Goal: Task Accomplishment & Management: Complete application form

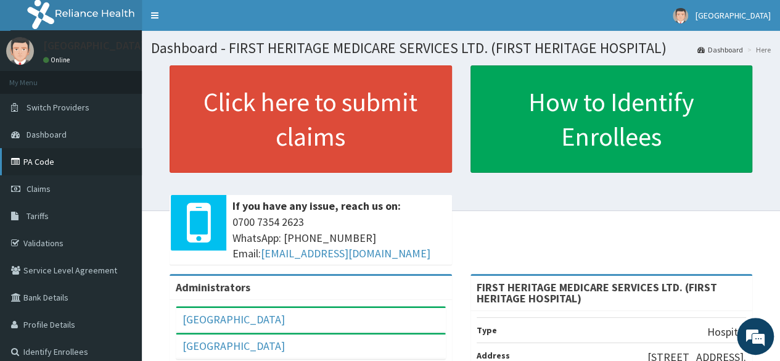
click at [38, 160] on link "PA Code" at bounding box center [71, 161] width 142 height 27
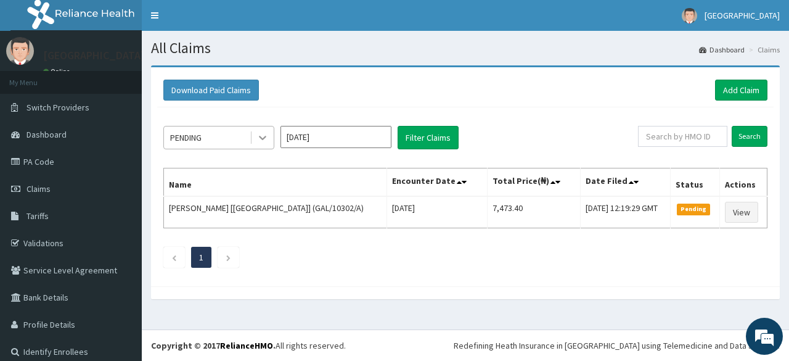
click at [261, 138] on icon at bounding box center [262, 137] width 12 height 12
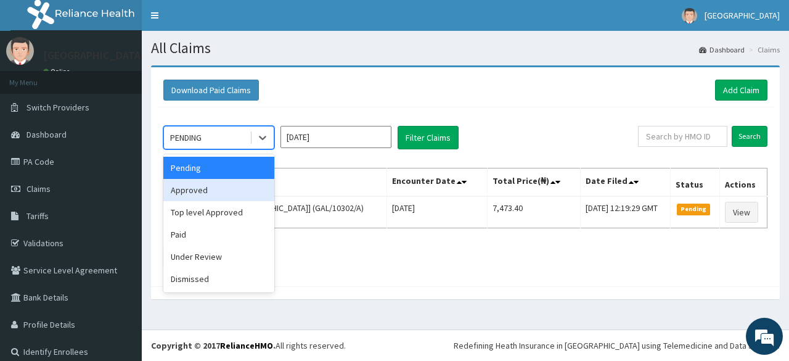
click at [229, 195] on div "Approved" at bounding box center [218, 190] width 111 height 22
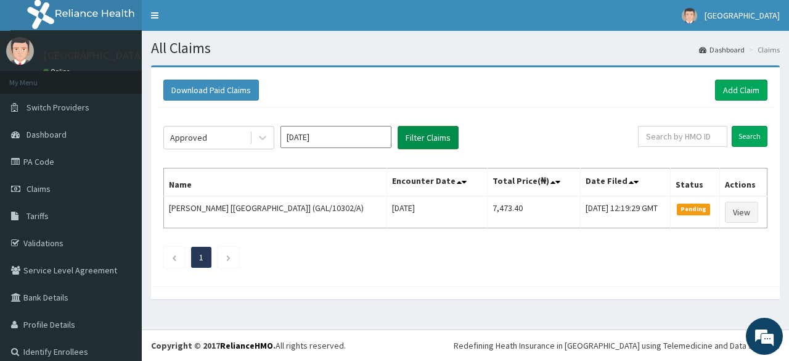
click at [408, 136] on button "Filter Claims" at bounding box center [428, 137] width 61 height 23
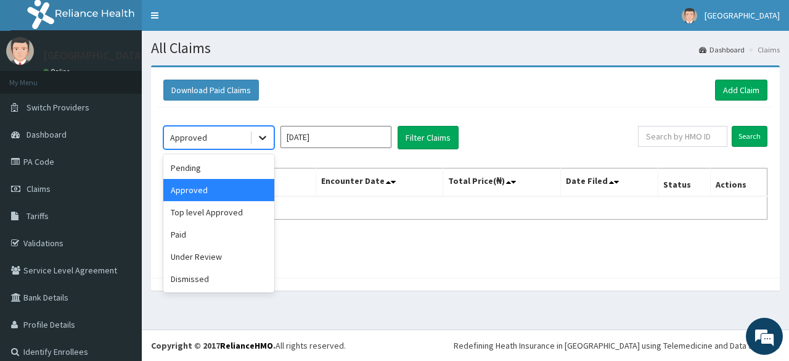
click at [263, 135] on icon at bounding box center [262, 137] width 12 height 12
click at [228, 214] on div "Top level Approved" at bounding box center [218, 212] width 111 height 22
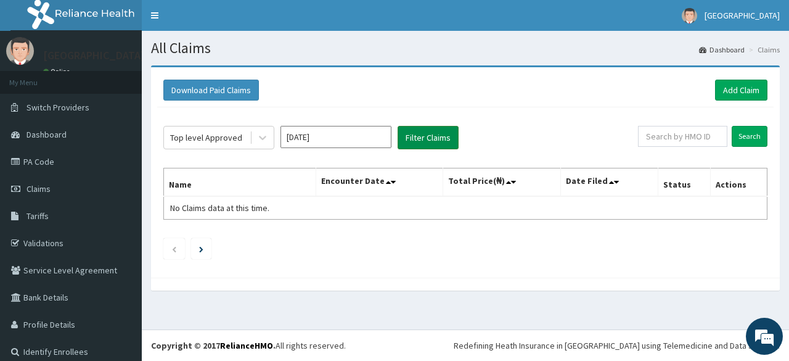
click at [428, 138] on button "Filter Claims" at bounding box center [428, 137] width 61 height 23
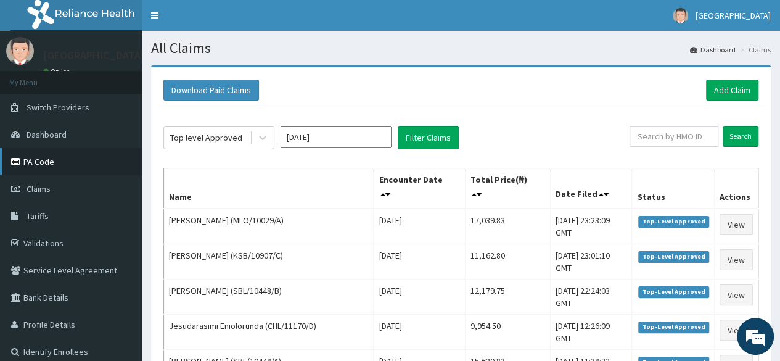
click at [44, 161] on link "PA Code" at bounding box center [71, 161] width 142 height 27
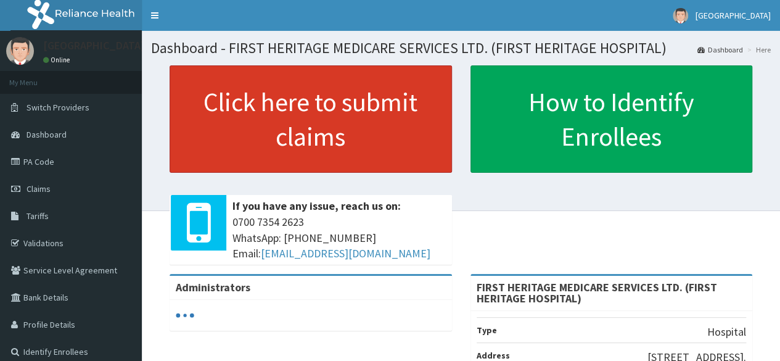
click at [325, 117] on link "Click here to submit claims" at bounding box center [310, 118] width 282 height 107
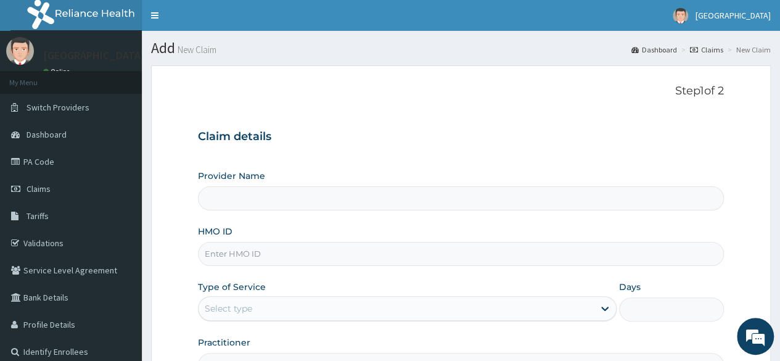
type input "FIRST HERITAGE MEDICARE SERVICES LTD. (FIRST HERITAGE HOSPITAL)"
click at [270, 252] on input "HMO ID" at bounding box center [461, 254] width 526 height 24
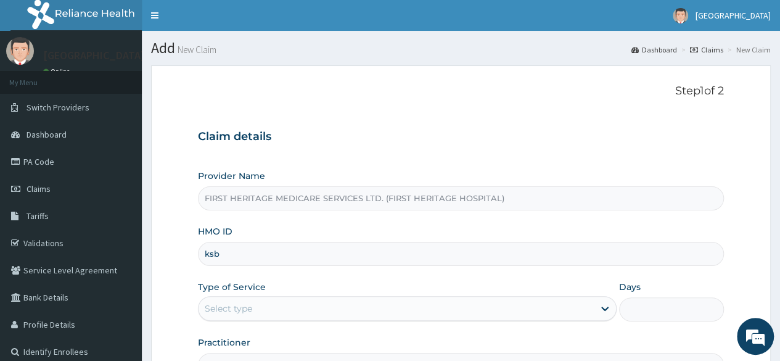
type input "KSB/10907/B"
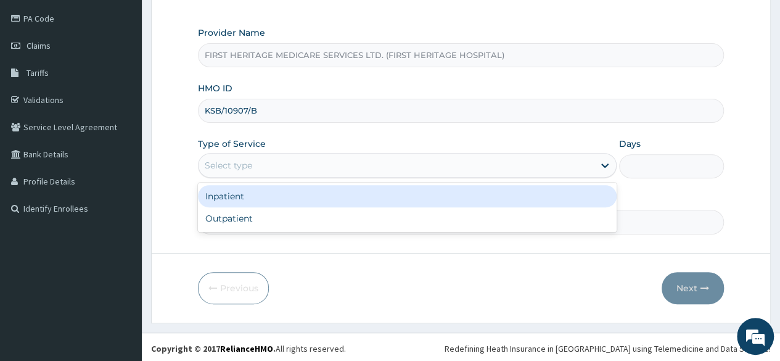
click at [347, 171] on div "Select type" at bounding box center [395, 165] width 395 height 20
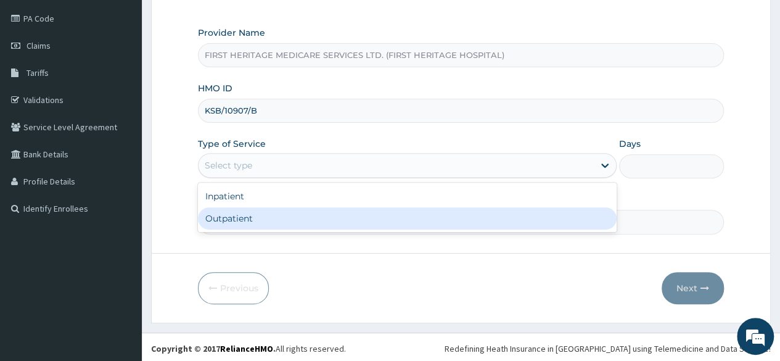
click at [305, 217] on div "Outpatient" at bounding box center [407, 218] width 418 height 22
type input "1"
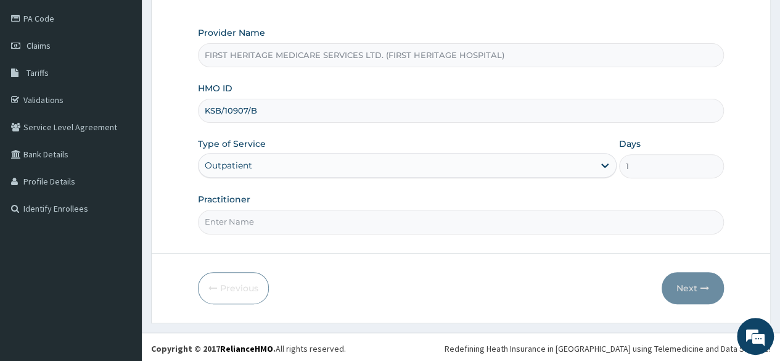
click at [297, 225] on input "Practitioner" at bounding box center [461, 222] width 526 height 24
type input "DR LUKE ONWE"
click at [680, 287] on button "Next" at bounding box center [692, 288] width 62 height 32
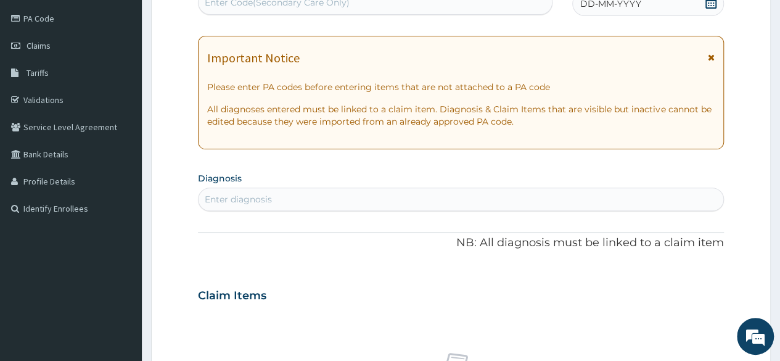
scroll to position [139, 0]
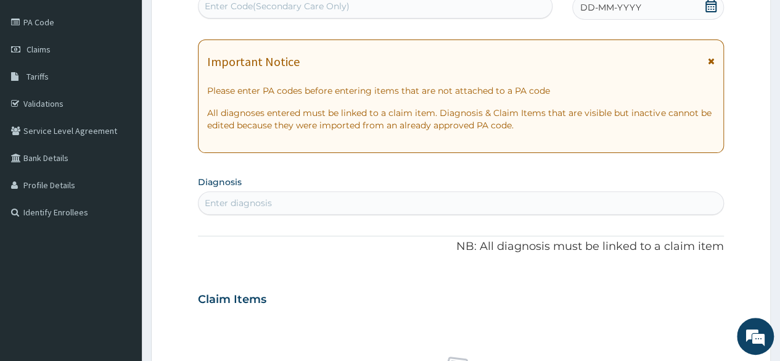
click at [261, 7] on div "Enter Code(Secondary Care Only)" at bounding box center [277, 6] width 145 height 12
paste input "PA/797CD0"
type input "PA/797CD0"
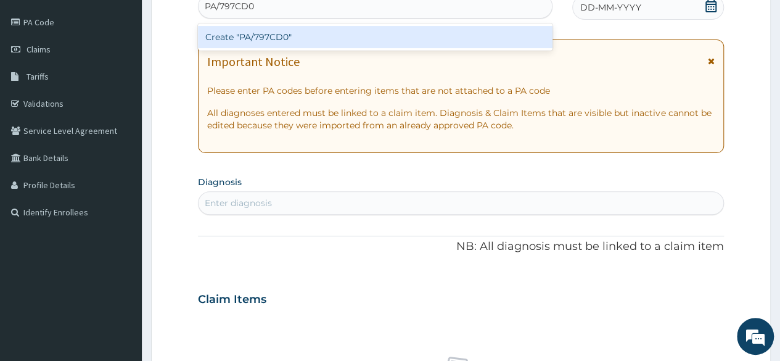
click at [257, 33] on div "Create "PA/797CD0"" at bounding box center [375, 37] width 354 height 22
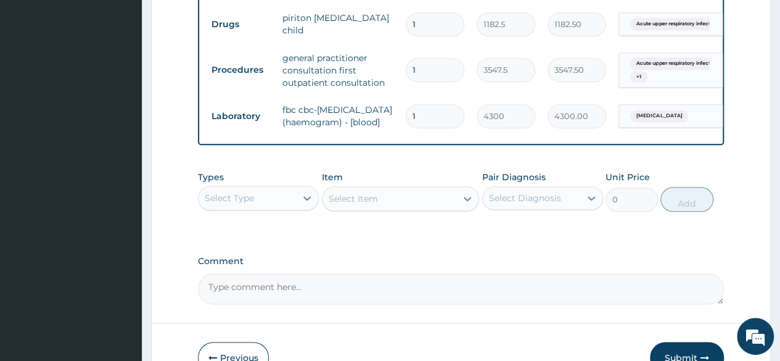
scroll to position [678, 0]
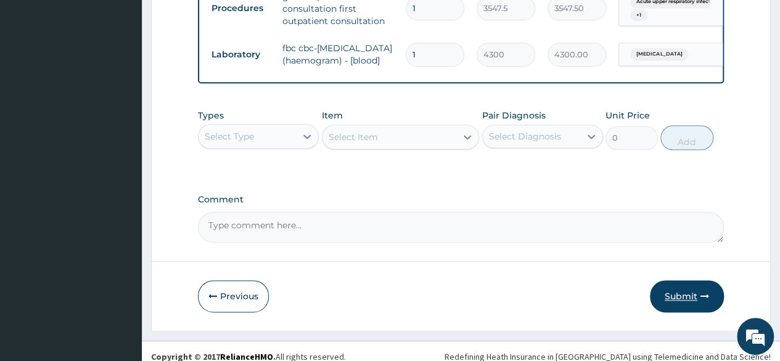
click at [678, 311] on button "Submit" at bounding box center [687, 296] width 74 height 32
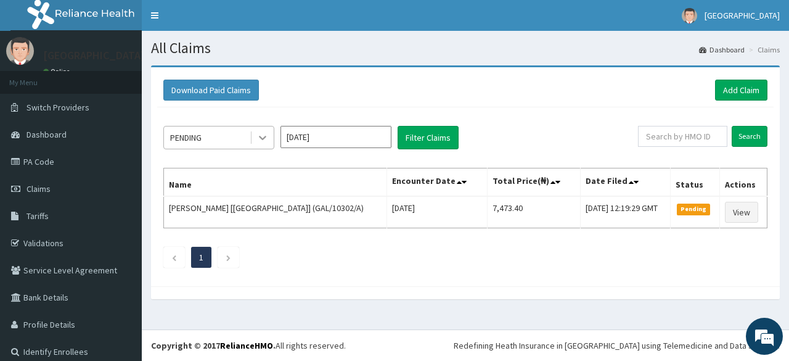
click at [262, 135] on icon at bounding box center [262, 137] width 12 height 12
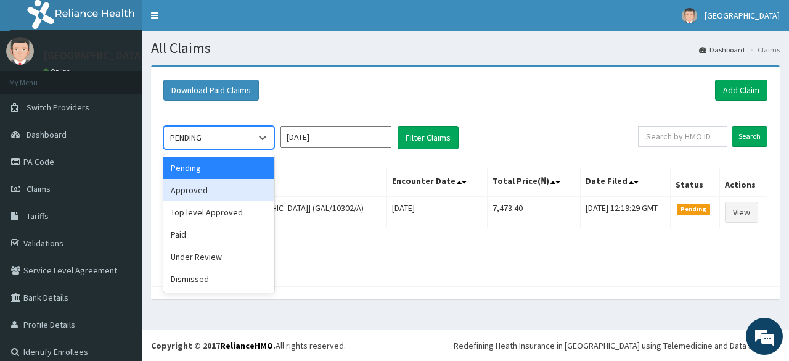
click at [228, 188] on div "Approved" at bounding box center [218, 190] width 111 height 22
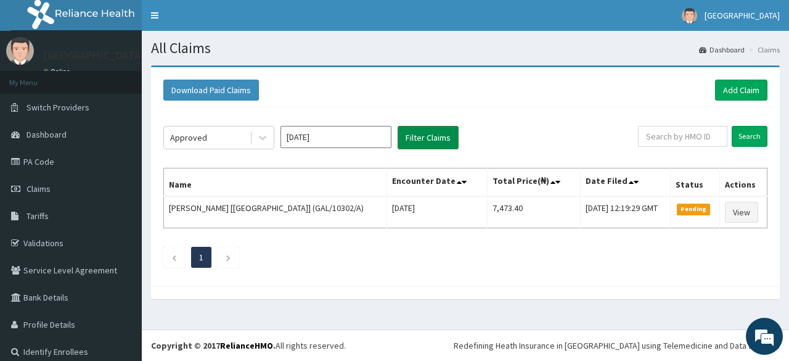
click at [415, 135] on button "Filter Claims" at bounding box center [428, 137] width 61 height 23
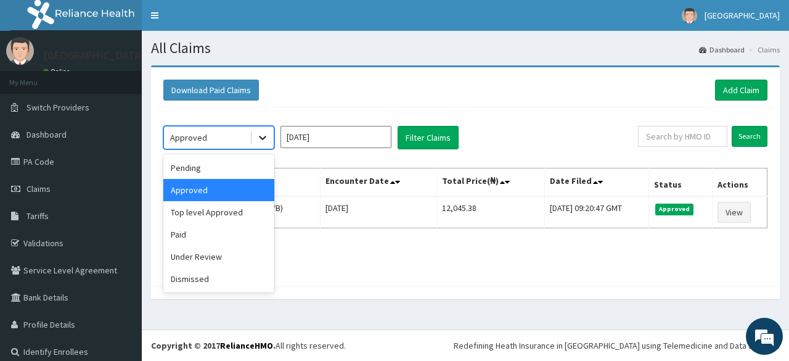
click at [263, 133] on icon at bounding box center [262, 137] width 12 height 12
click at [226, 171] on div "Pending" at bounding box center [218, 168] width 111 height 22
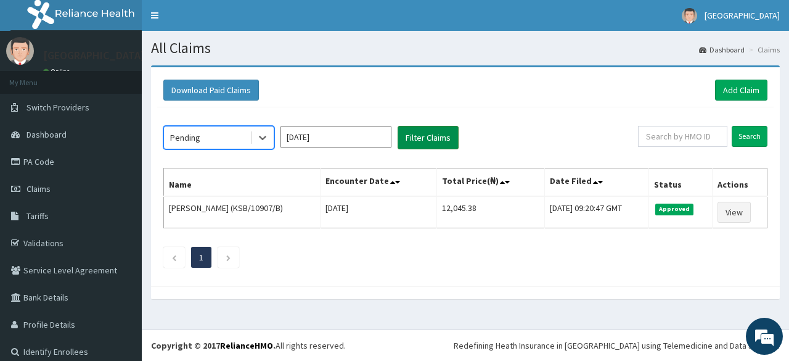
click at [428, 134] on button "Filter Claims" at bounding box center [428, 137] width 61 height 23
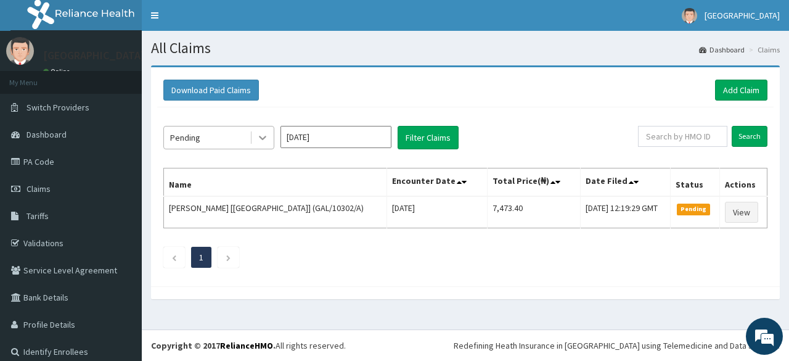
click at [266, 136] on icon at bounding box center [262, 138] width 7 height 4
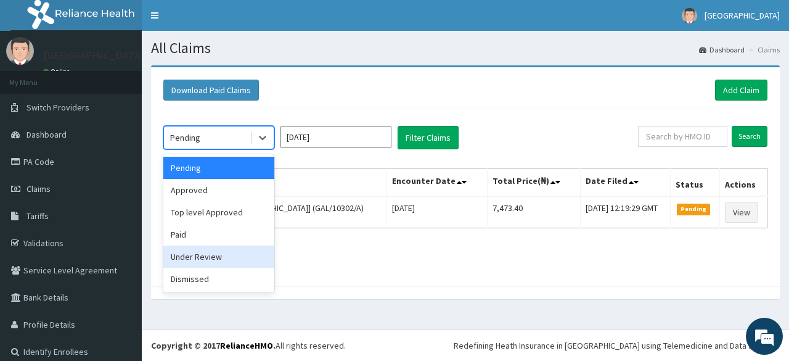
click at [223, 256] on div "Under Review" at bounding box center [218, 256] width 111 height 22
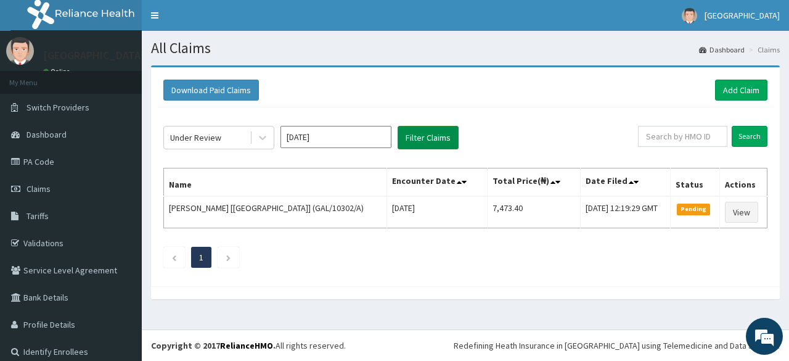
click at [421, 140] on button "Filter Claims" at bounding box center [428, 137] width 61 height 23
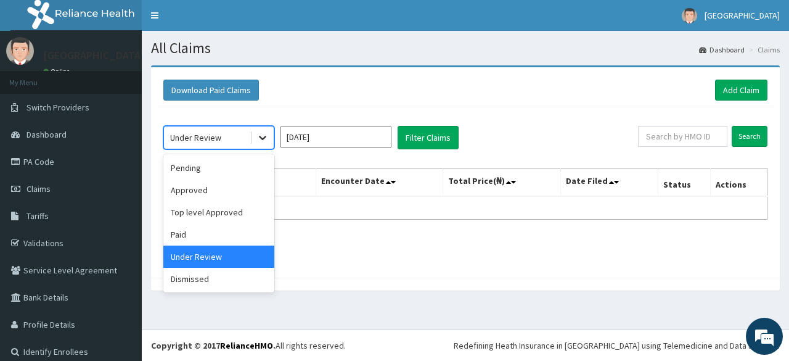
click at [264, 136] on icon at bounding box center [262, 137] width 12 height 12
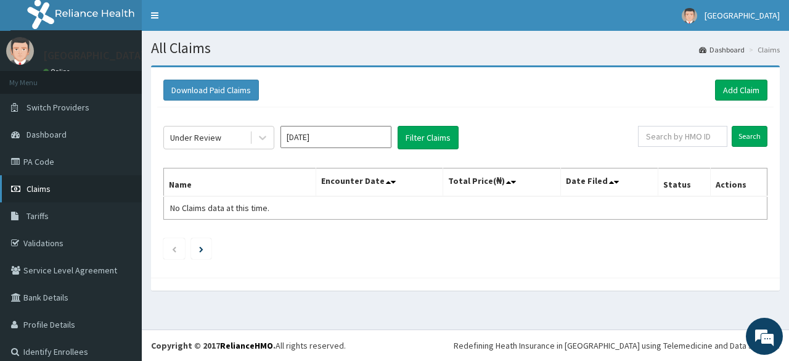
click at [36, 190] on span "Claims" at bounding box center [39, 188] width 24 height 11
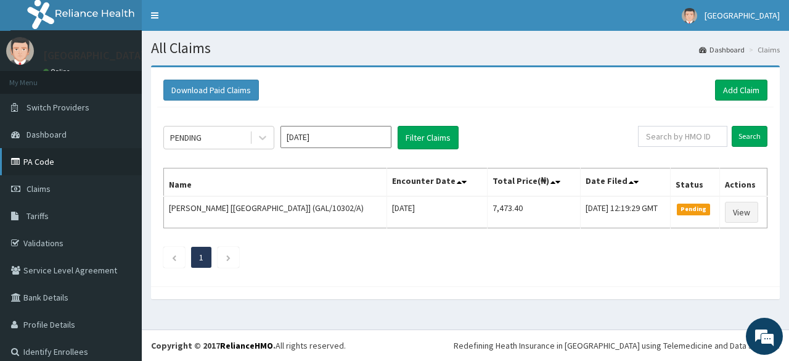
click at [42, 162] on link "PA Code" at bounding box center [71, 161] width 142 height 27
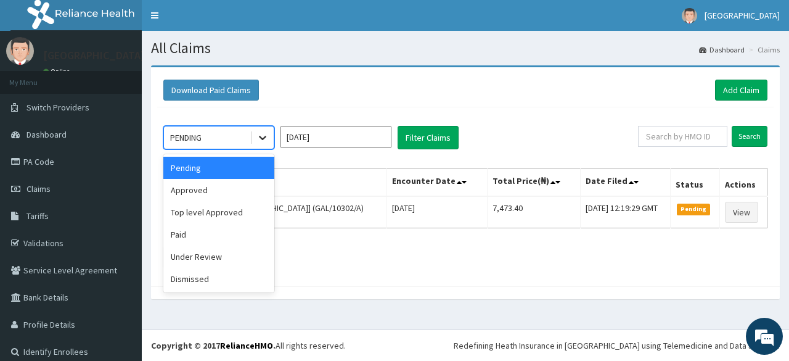
click at [263, 137] on icon at bounding box center [262, 138] width 7 height 4
click at [236, 190] on div "Approved" at bounding box center [218, 190] width 111 height 22
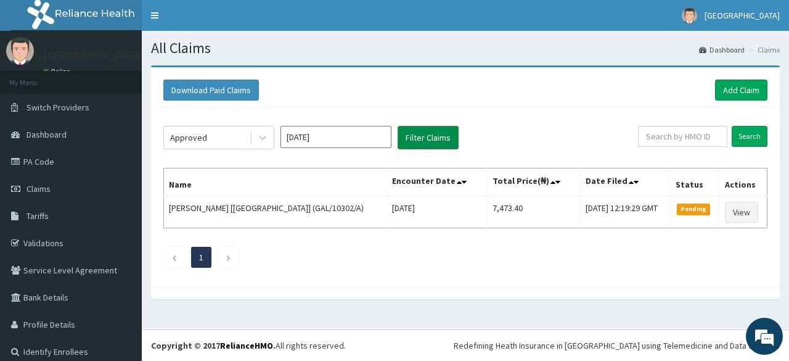
click at [418, 135] on button "Filter Claims" at bounding box center [428, 137] width 61 height 23
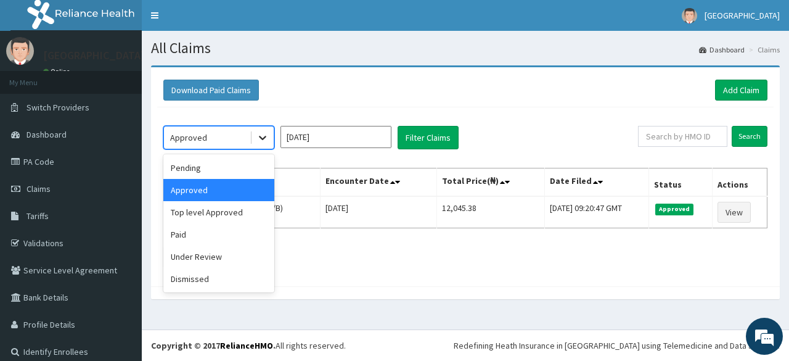
click at [259, 139] on icon at bounding box center [262, 137] width 12 height 12
click at [221, 208] on div "Top level Approved" at bounding box center [218, 212] width 111 height 22
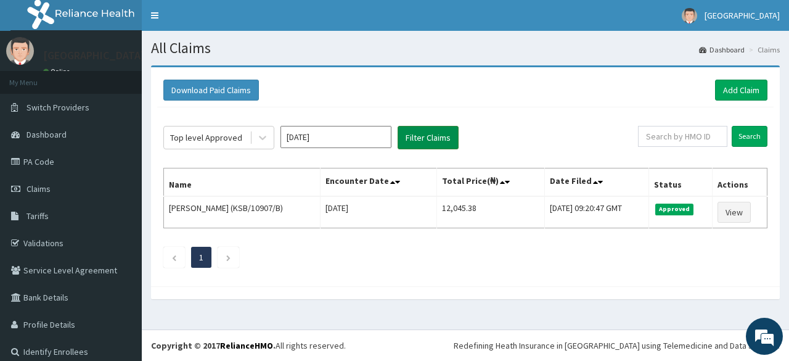
click at [422, 135] on button "Filter Claims" at bounding box center [428, 137] width 61 height 23
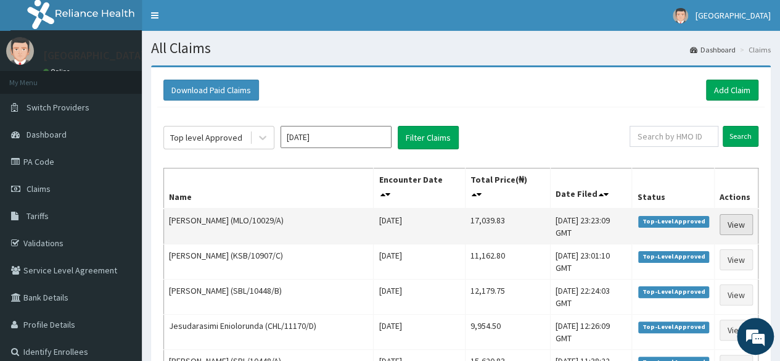
click at [743, 223] on link "View" at bounding box center [735, 224] width 33 height 21
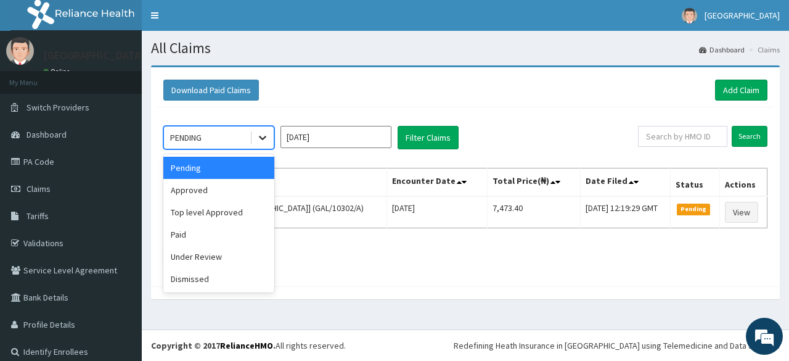
click at [265, 141] on icon at bounding box center [262, 137] width 12 height 12
click at [235, 192] on div "Approved" at bounding box center [218, 190] width 111 height 22
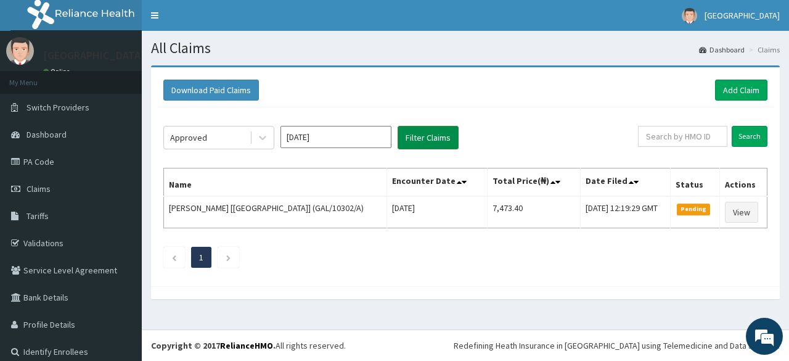
click at [428, 135] on button "Filter Claims" at bounding box center [428, 137] width 61 height 23
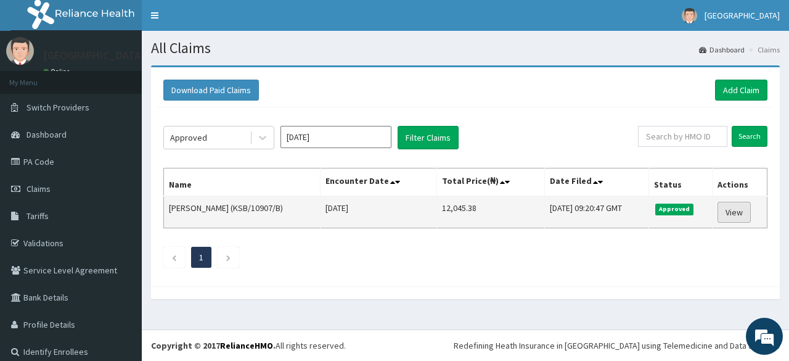
click at [721, 209] on link "View" at bounding box center [733, 212] width 33 height 21
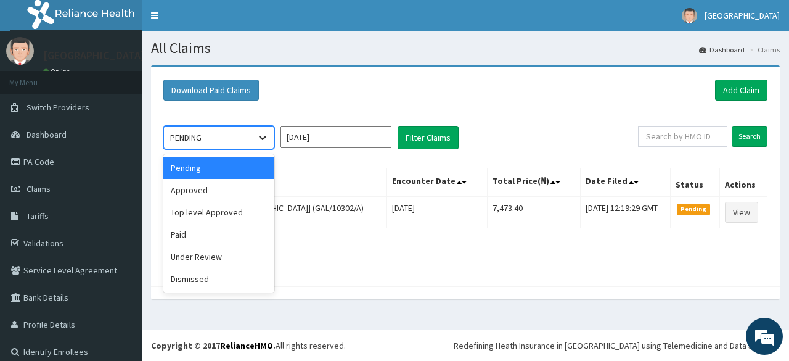
click at [263, 137] on icon at bounding box center [262, 137] width 12 height 12
click at [211, 215] on div "Top level Approved" at bounding box center [218, 212] width 111 height 22
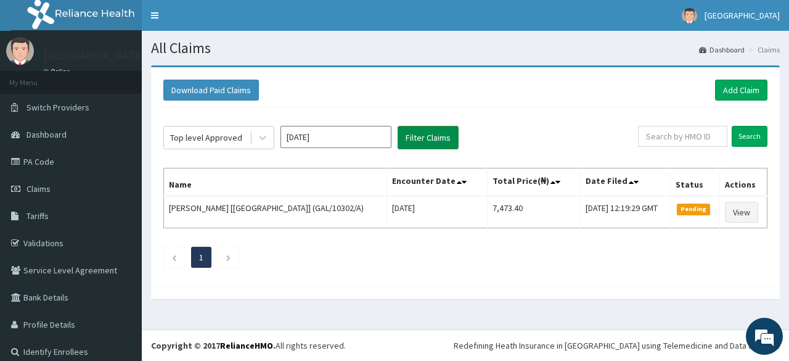
click at [418, 140] on button "Filter Claims" at bounding box center [428, 137] width 61 height 23
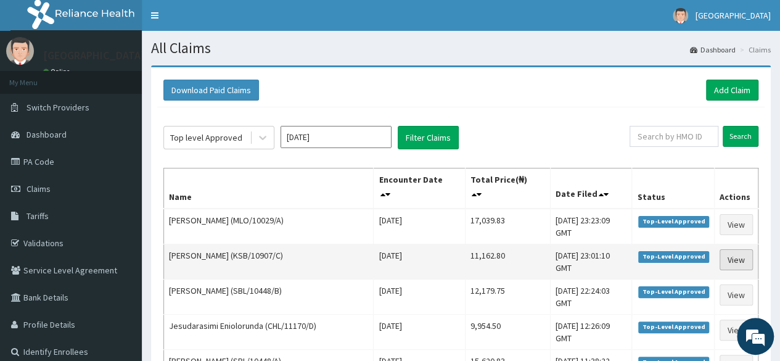
click at [735, 259] on link "View" at bounding box center [735, 259] width 33 height 21
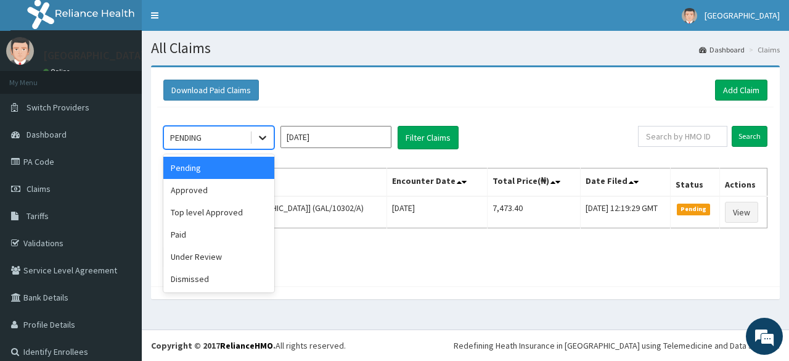
click at [264, 129] on div at bounding box center [262, 137] width 22 height 22
click at [218, 210] on div "Top level Approved" at bounding box center [218, 212] width 111 height 22
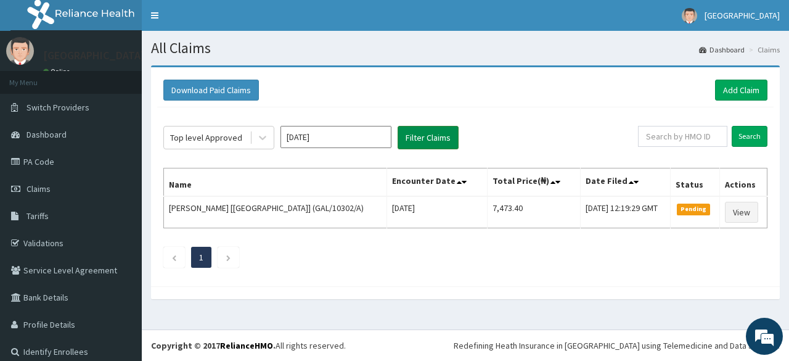
click at [435, 139] on button "Filter Claims" at bounding box center [428, 137] width 61 height 23
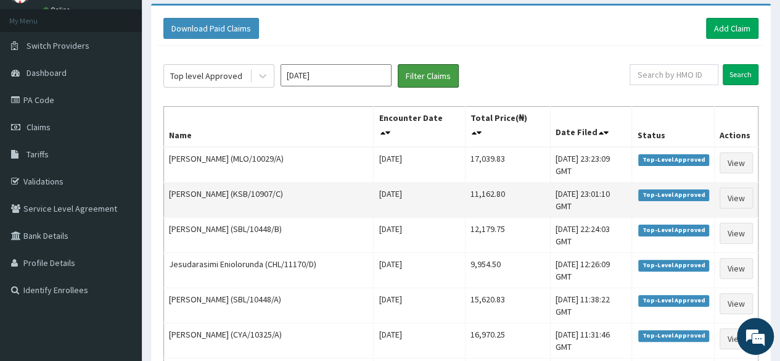
scroll to position [123, 0]
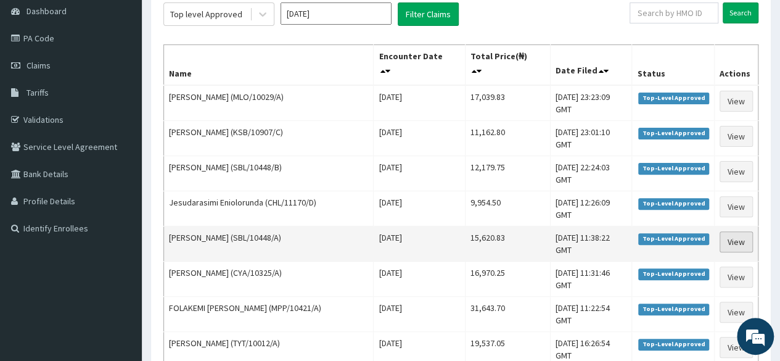
click at [740, 240] on link "View" at bounding box center [735, 241] width 33 height 21
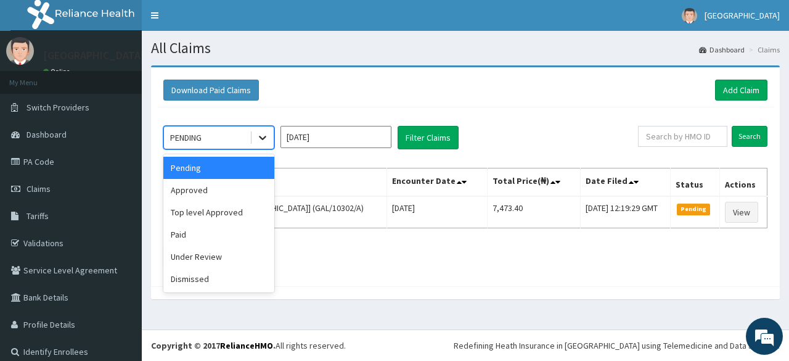
click at [266, 137] on icon at bounding box center [262, 137] width 12 height 12
click at [229, 190] on div "Approved" at bounding box center [218, 190] width 111 height 22
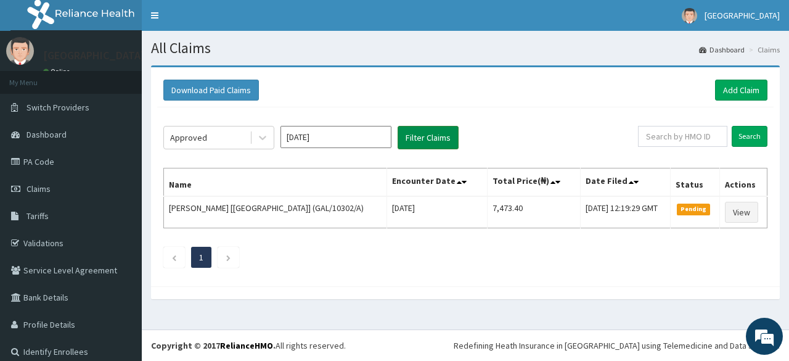
click at [414, 142] on button "Filter Claims" at bounding box center [428, 137] width 61 height 23
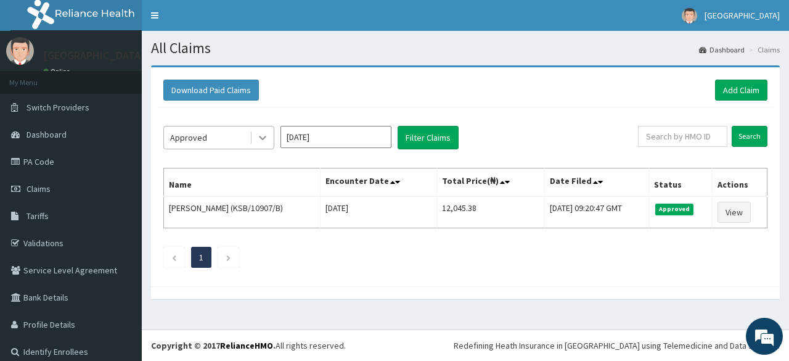
click at [258, 139] on icon at bounding box center [262, 137] width 12 height 12
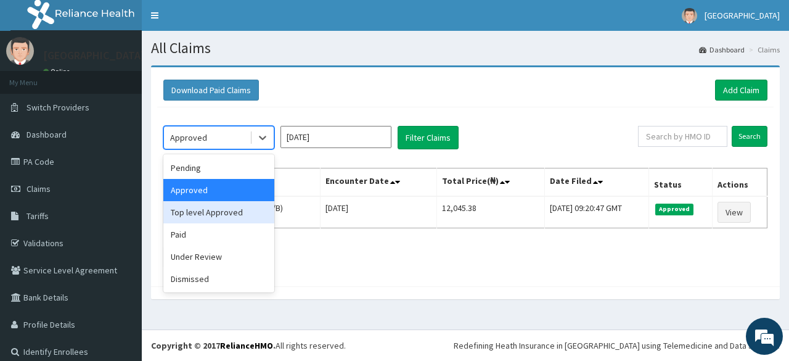
click at [221, 210] on div "Top level Approved" at bounding box center [218, 212] width 111 height 22
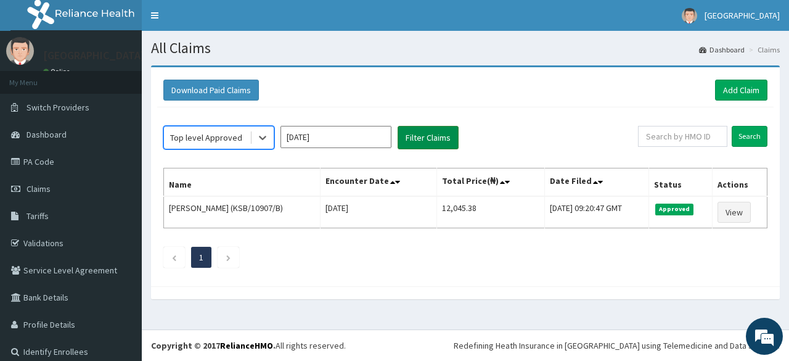
click at [431, 134] on button "Filter Claims" at bounding box center [428, 137] width 61 height 23
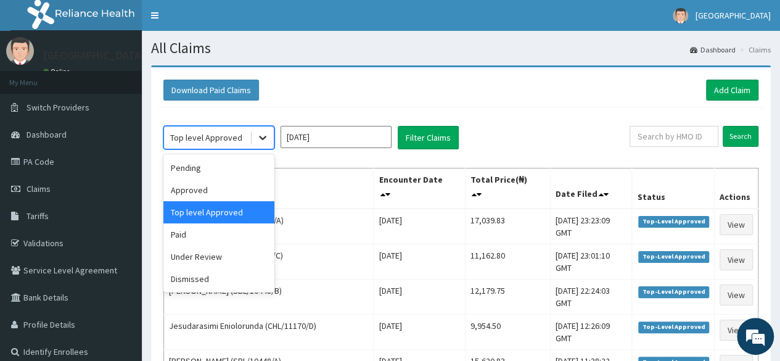
click at [264, 136] on icon at bounding box center [262, 138] width 7 height 4
click at [190, 234] on div "Paid" at bounding box center [218, 234] width 111 height 22
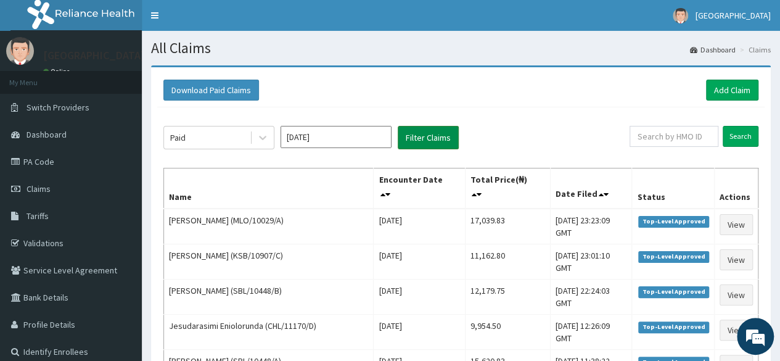
click at [415, 136] on button "Filter Claims" at bounding box center [428, 137] width 61 height 23
